Goal: Task Accomplishment & Management: Manage account settings

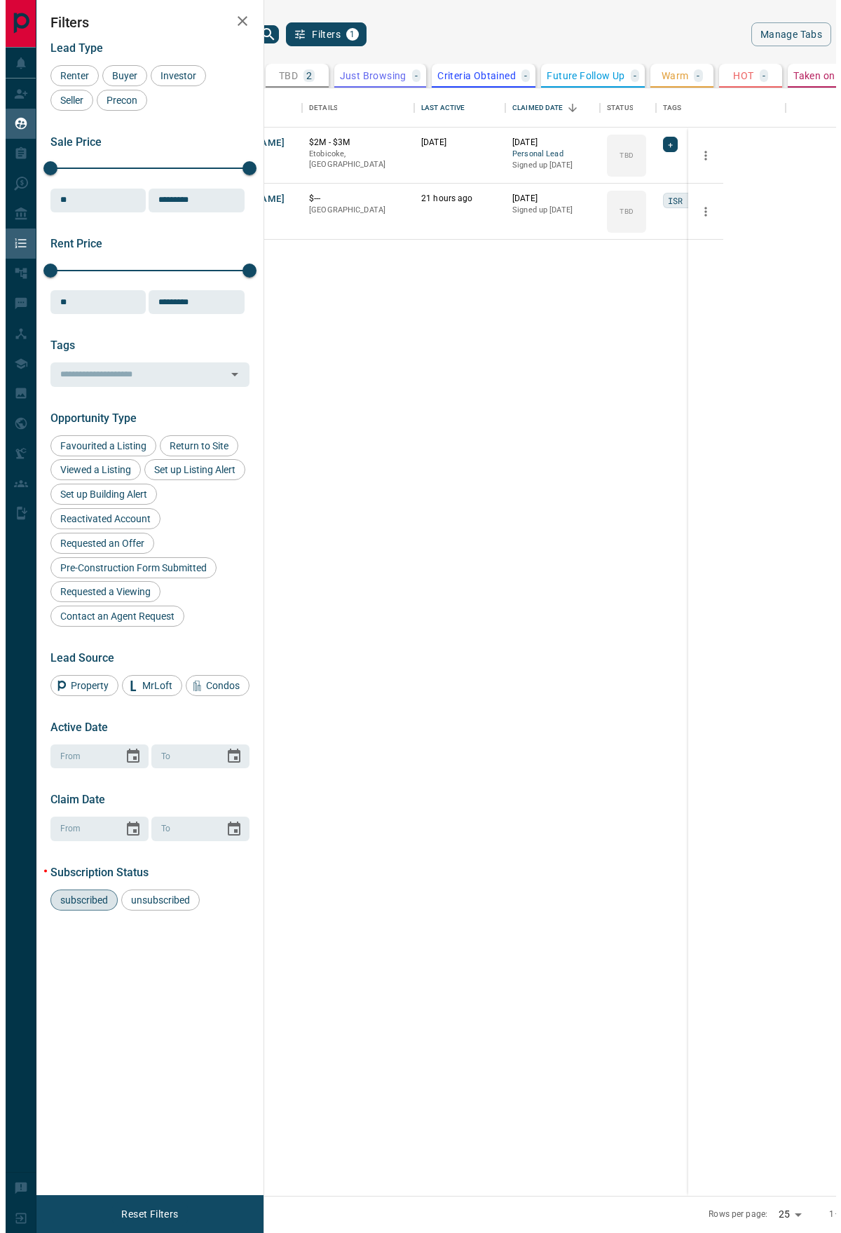
scroll to position [1097, 544]
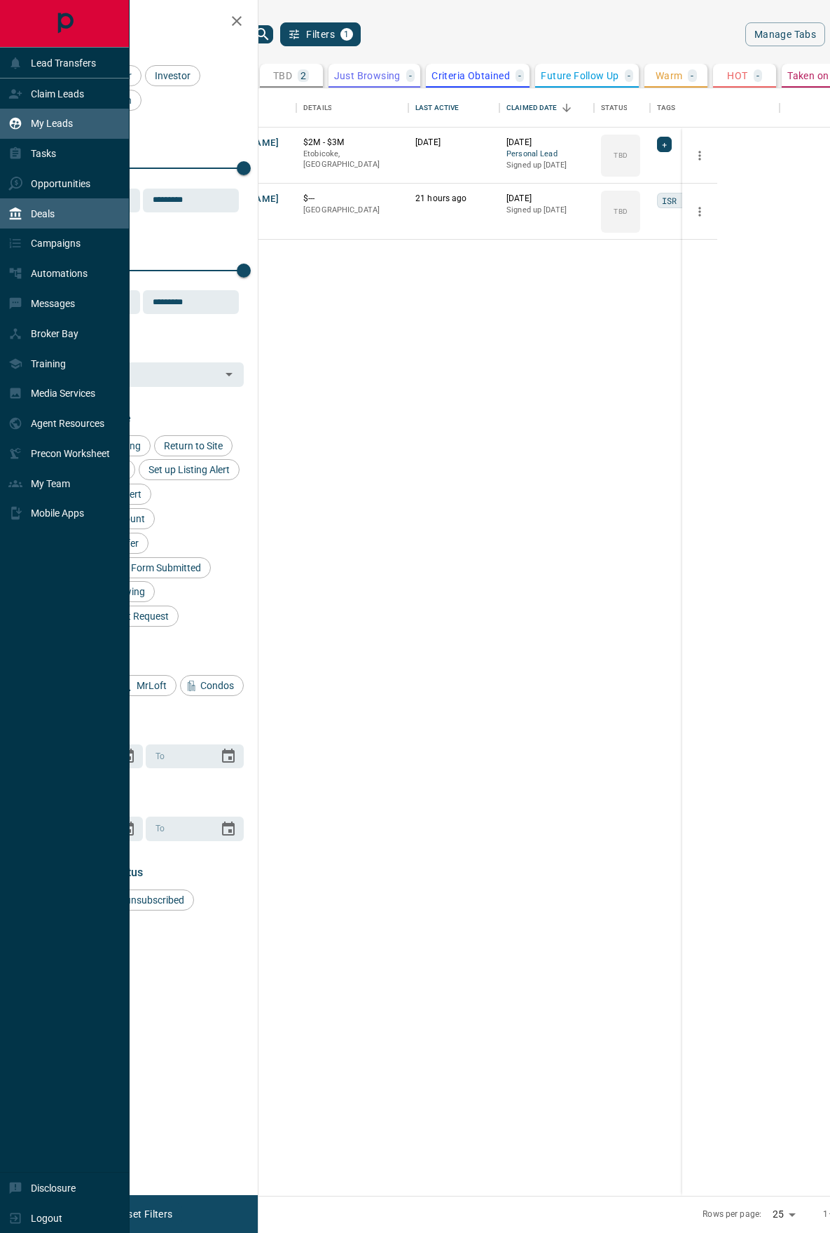
click at [27, 219] on div "Deals" at bounding box center [31, 213] width 46 height 23
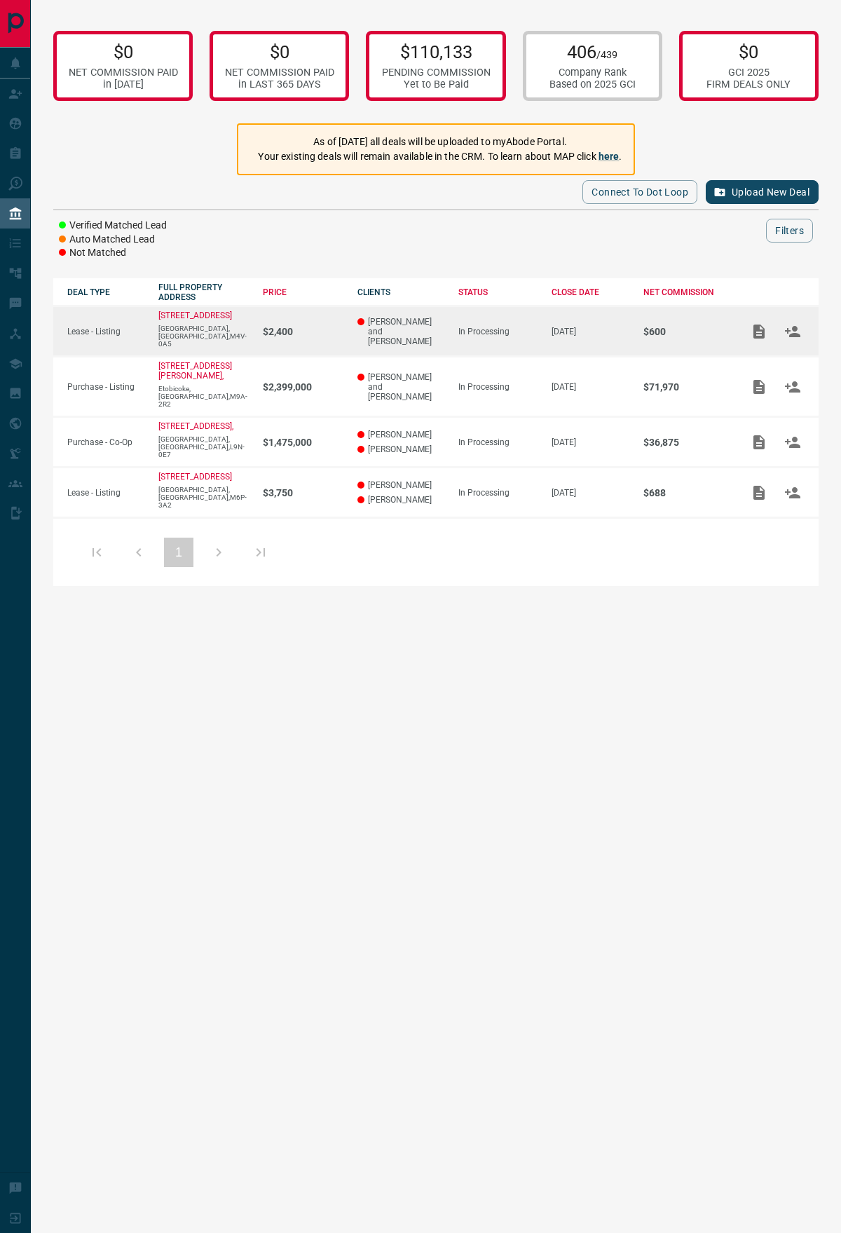
click at [444, 335] on td "In Processing" at bounding box center [490, 331] width 93 height 50
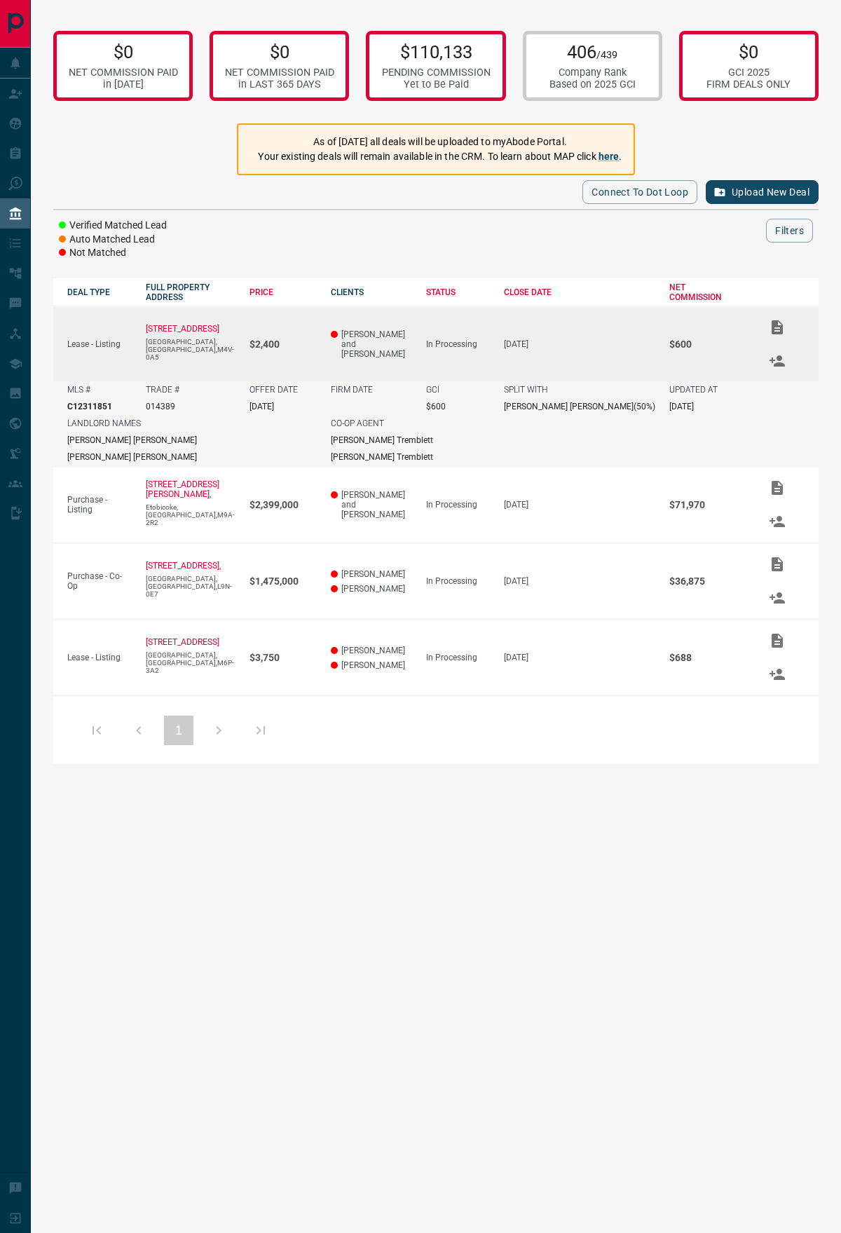
click at [490, 324] on td "In Processing" at bounding box center [451, 344] width 78 height 76
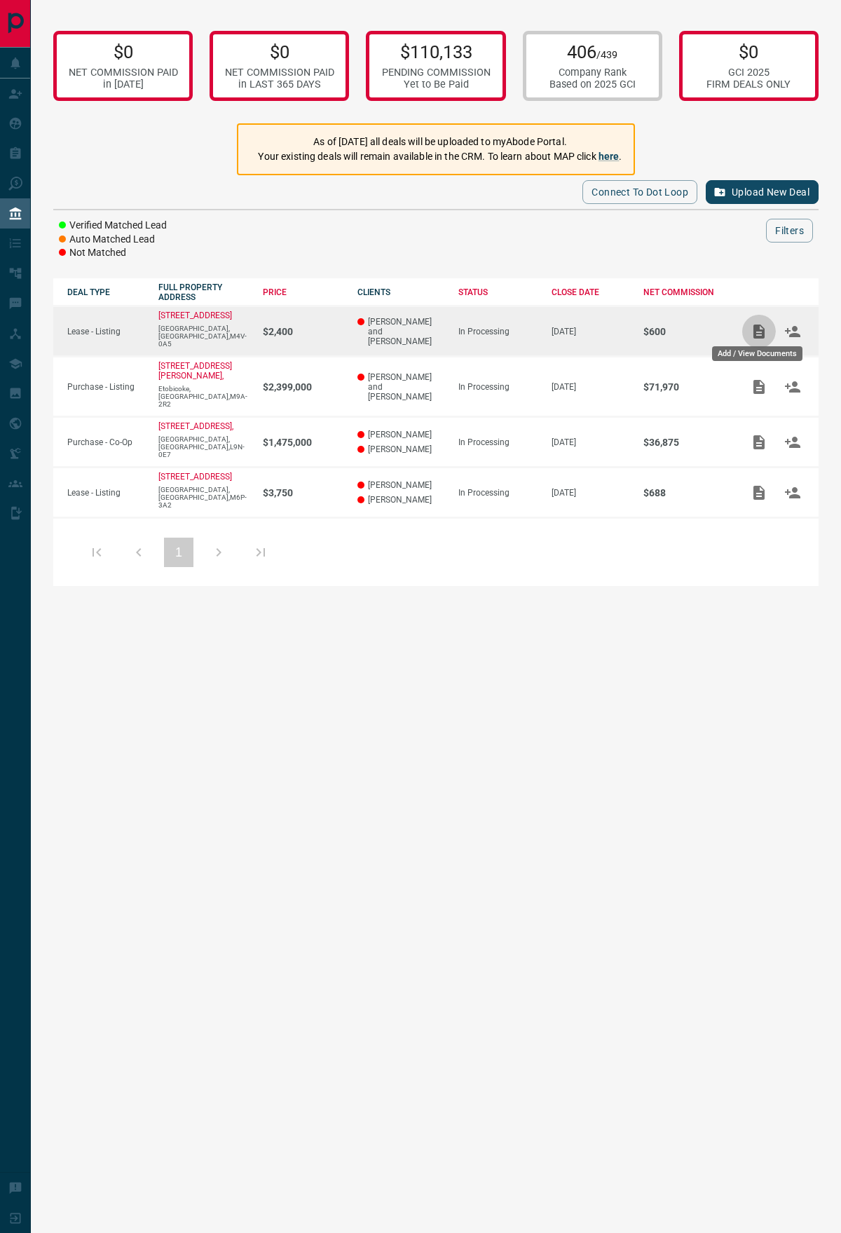
click at [753, 332] on icon "Add / View Documents" at bounding box center [758, 331] width 11 height 14
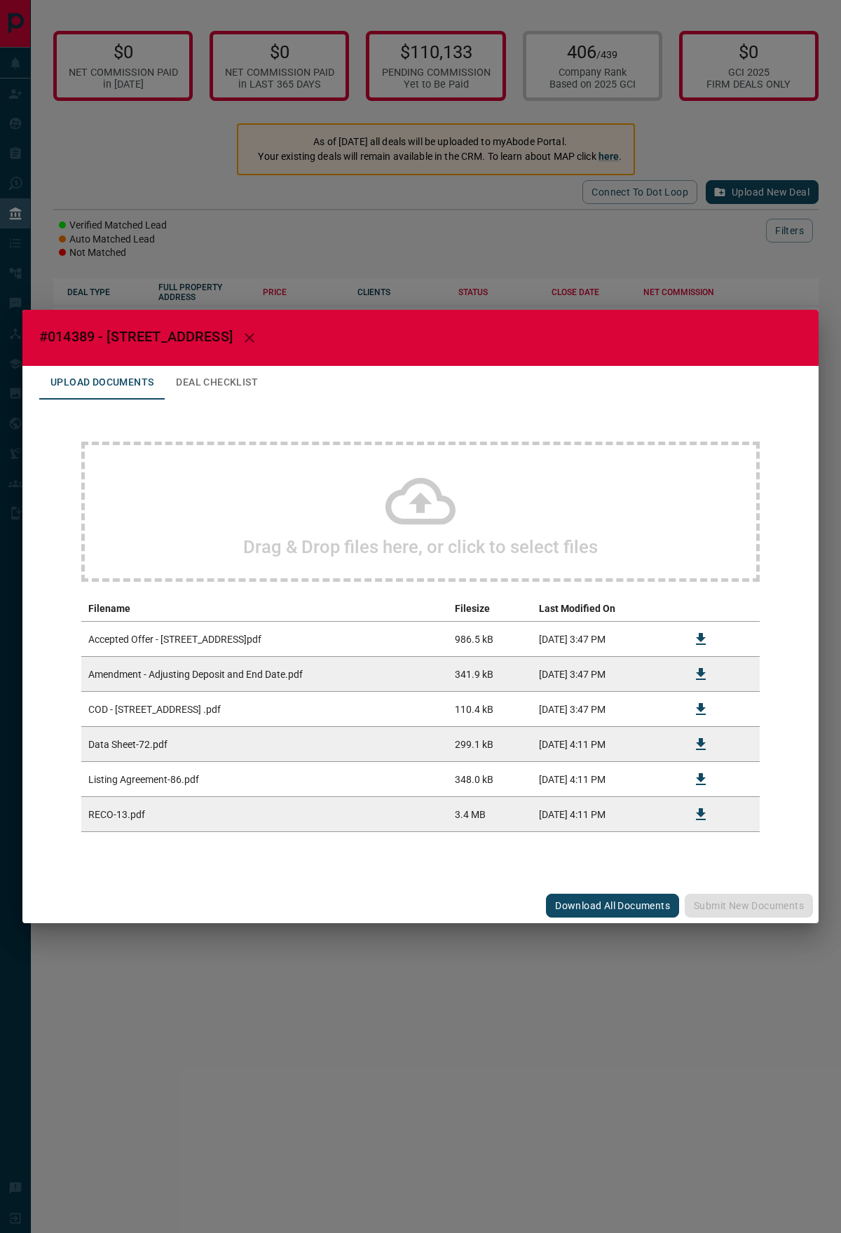
click at [451, 458] on div "Drag & Drop files here, or click to select files" at bounding box center [420, 511] width 678 height 140
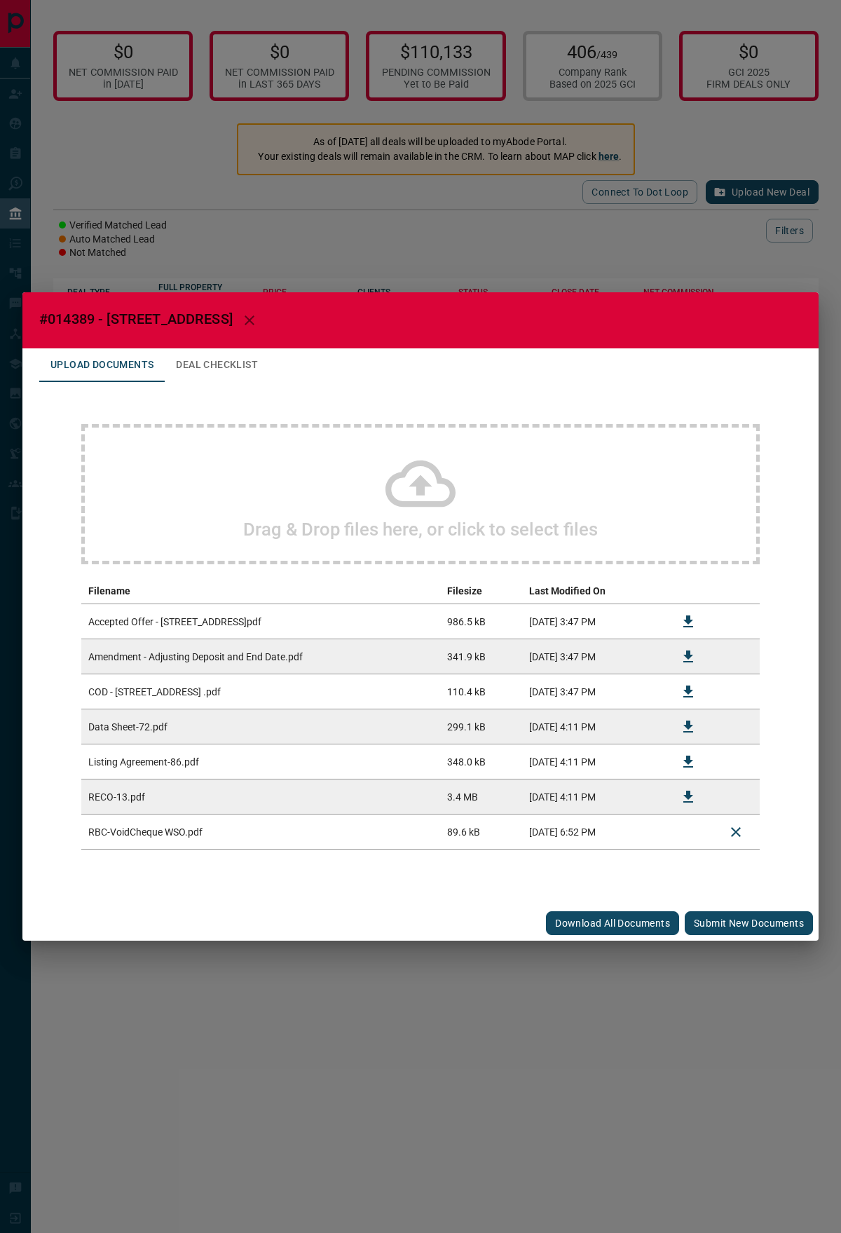
click at [729, 933] on button "Submit new documents" at bounding box center [749, 923] width 128 height 24
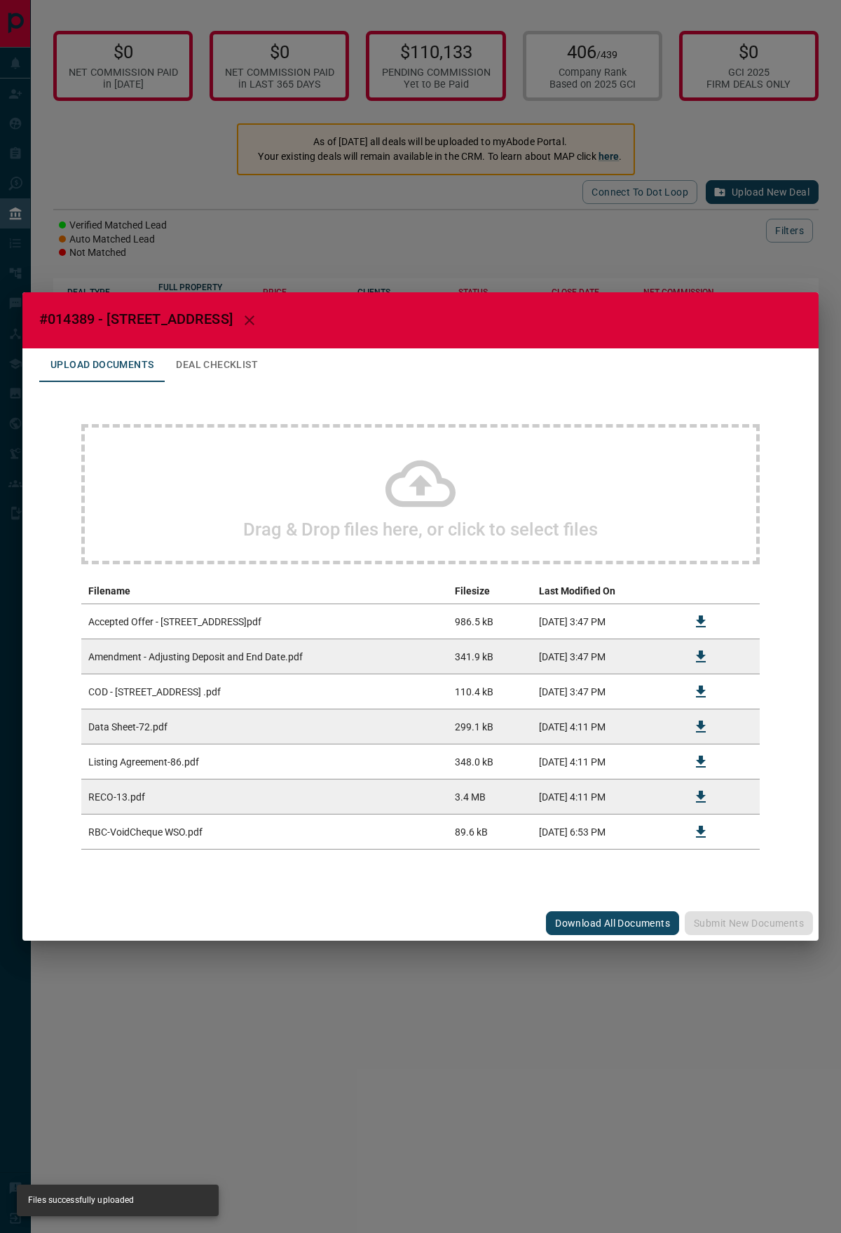
click at [350, 255] on div "#014389 - [STREET_ADDRESS],709 Upload Documents Deal Checklist Drag & Drop file…" at bounding box center [420, 616] width 841 height 1233
